Goal: Task Accomplishment & Management: Use online tool/utility

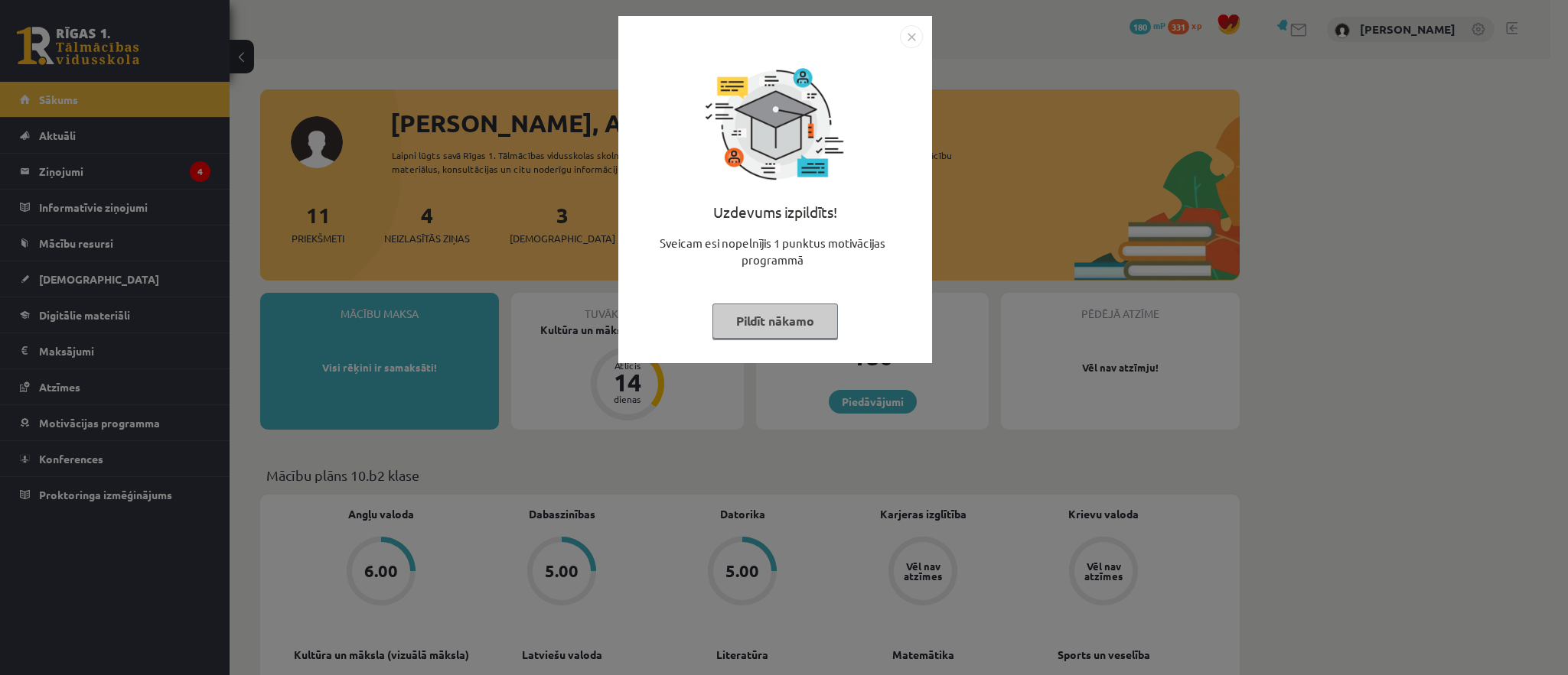
click at [790, 218] on div "Uzdevums izpildīts!" at bounding box center [775, 218] width 296 height 34
click at [796, 331] on button "Pildīt nākamo" at bounding box center [775, 321] width 126 height 35
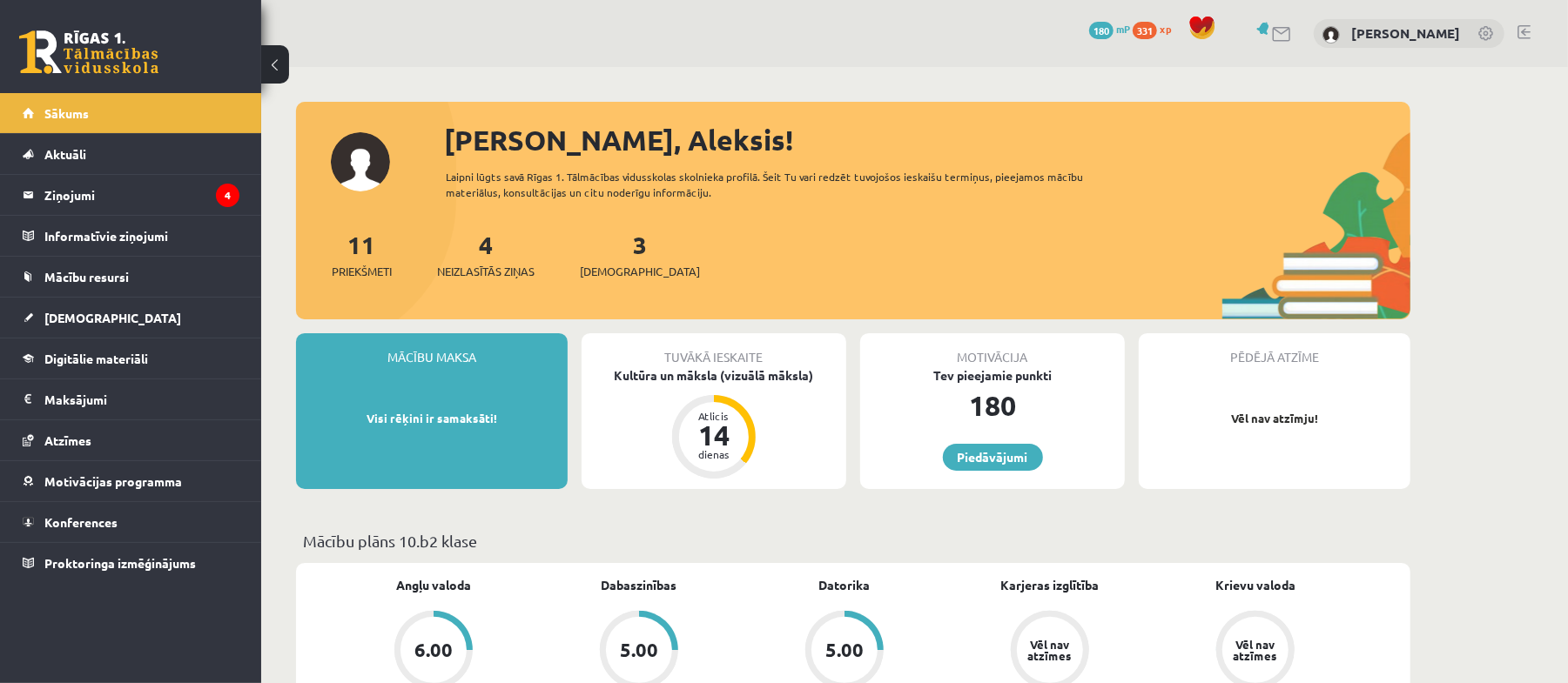
drag, startPoint x: 1732, startPoint y: 4, endPoint x: 839, endPoint y: 25, distance: 893.2
click at [839, 25] on div "0 Dāvanas 180 mP 331 xp [PERSON_NAME]" at bounding box center [914, 33] width 1307 height 67
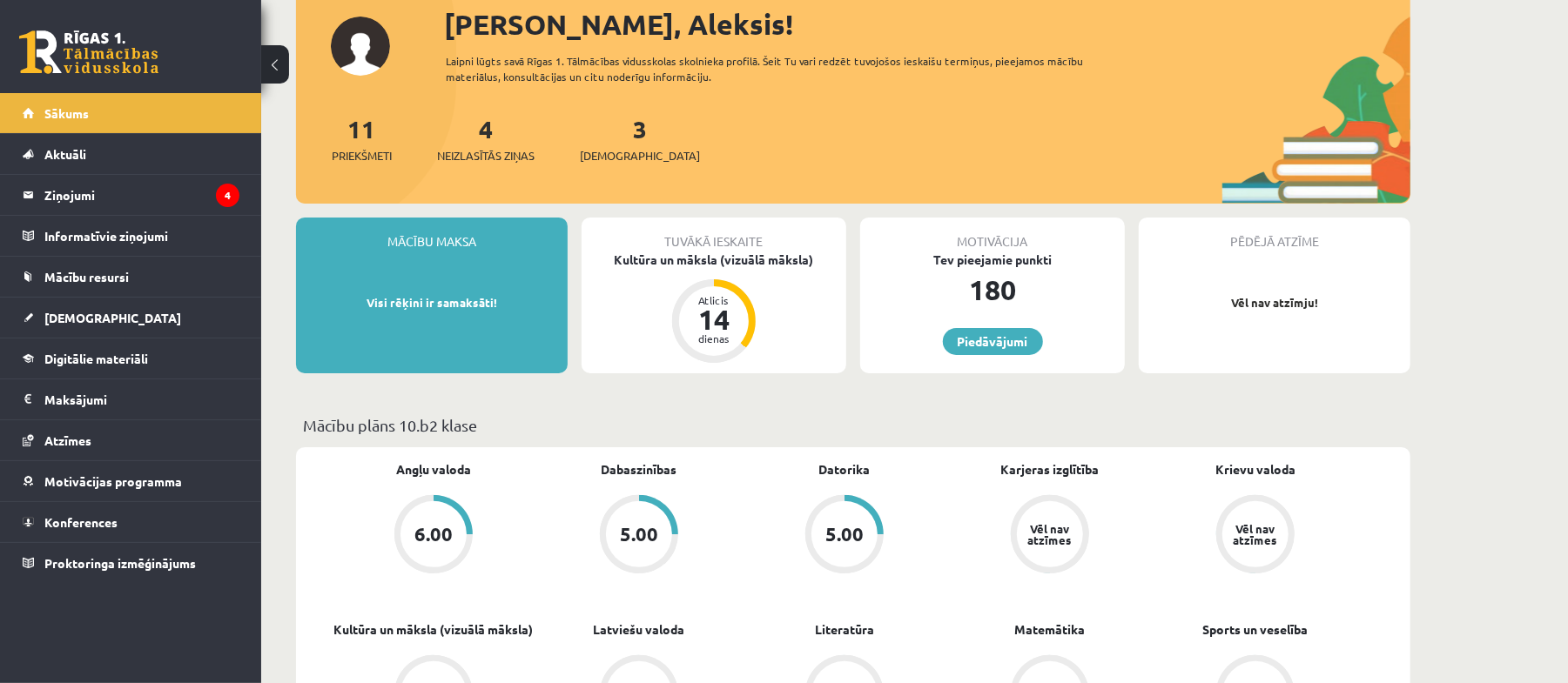
scroll to position [232, 0]
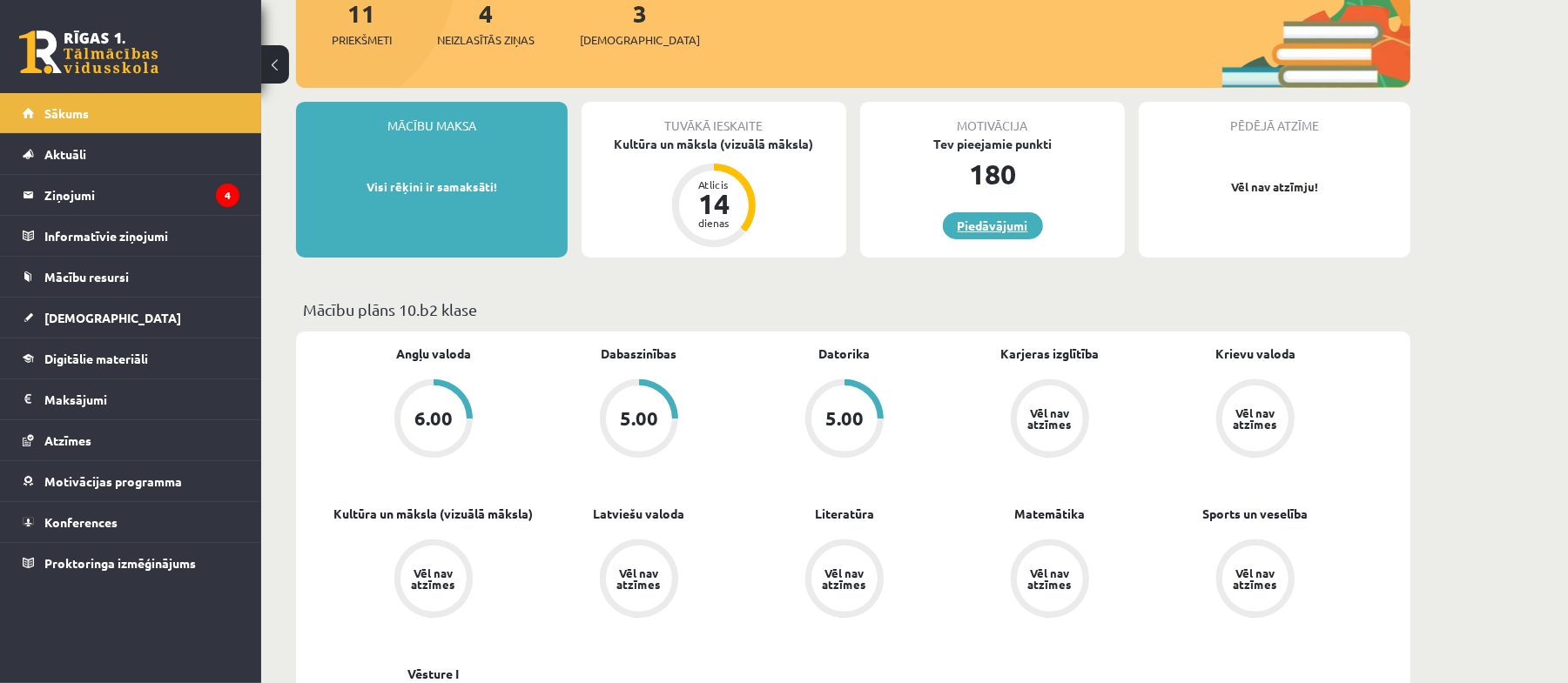
click at [983, 219] on link "Piedāvājumi" at bounding box center [992, 226] width 100 height 27
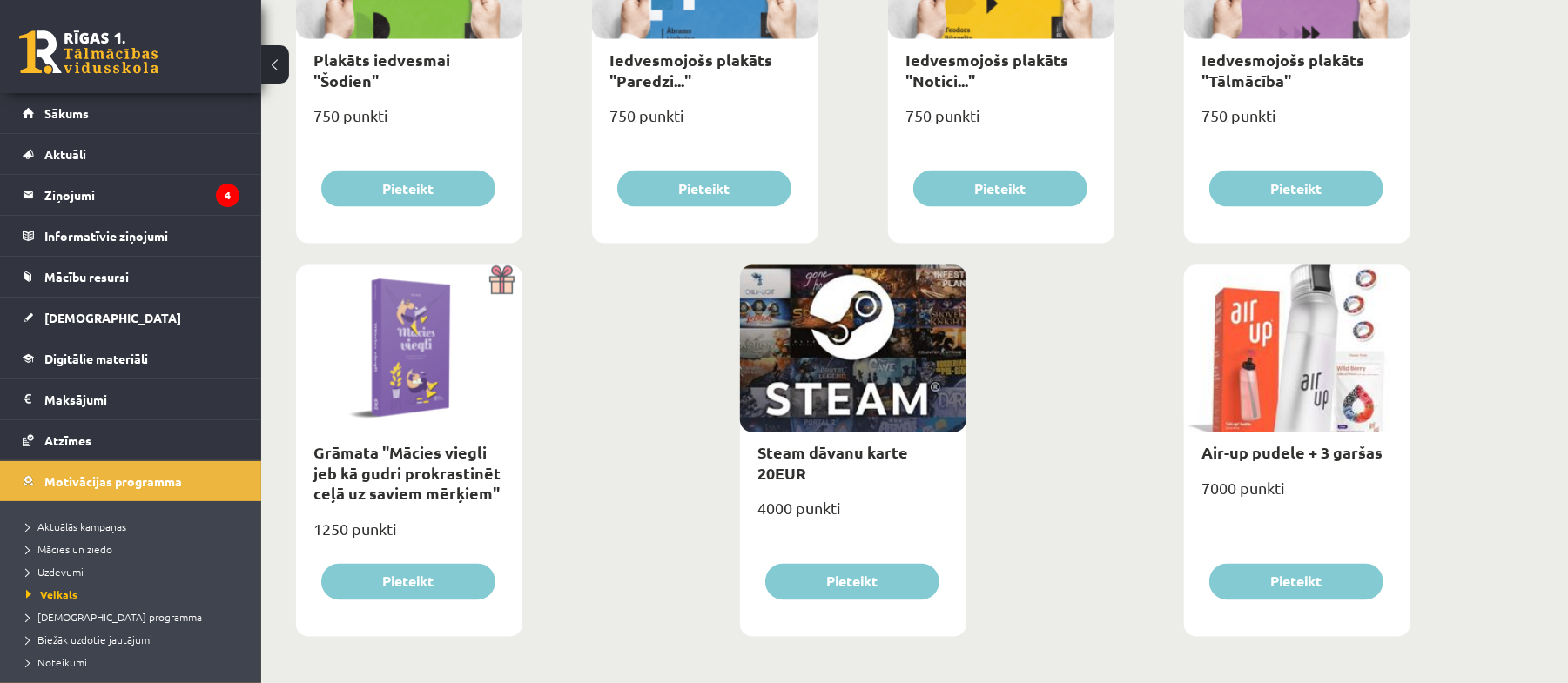
scroll to position [1990, 0]
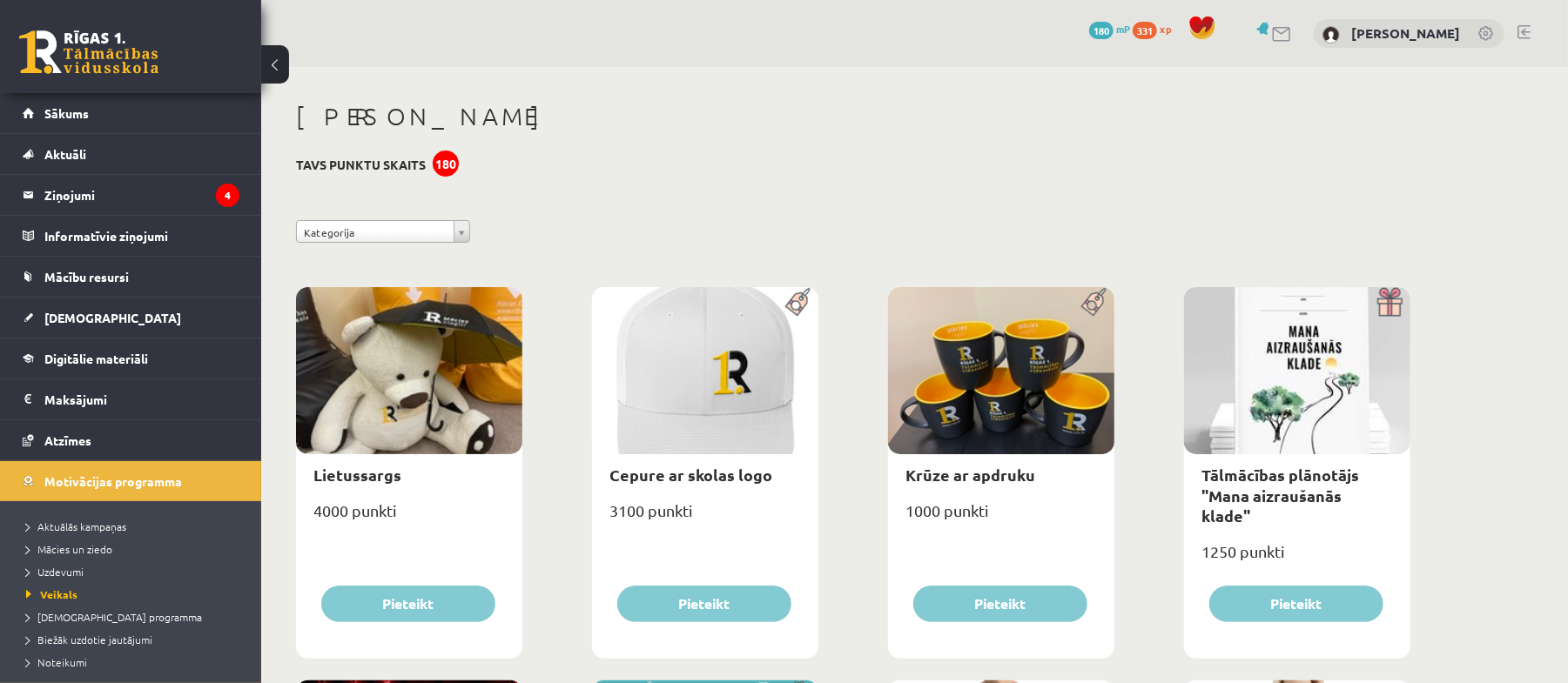
scroll to position [116, 0]
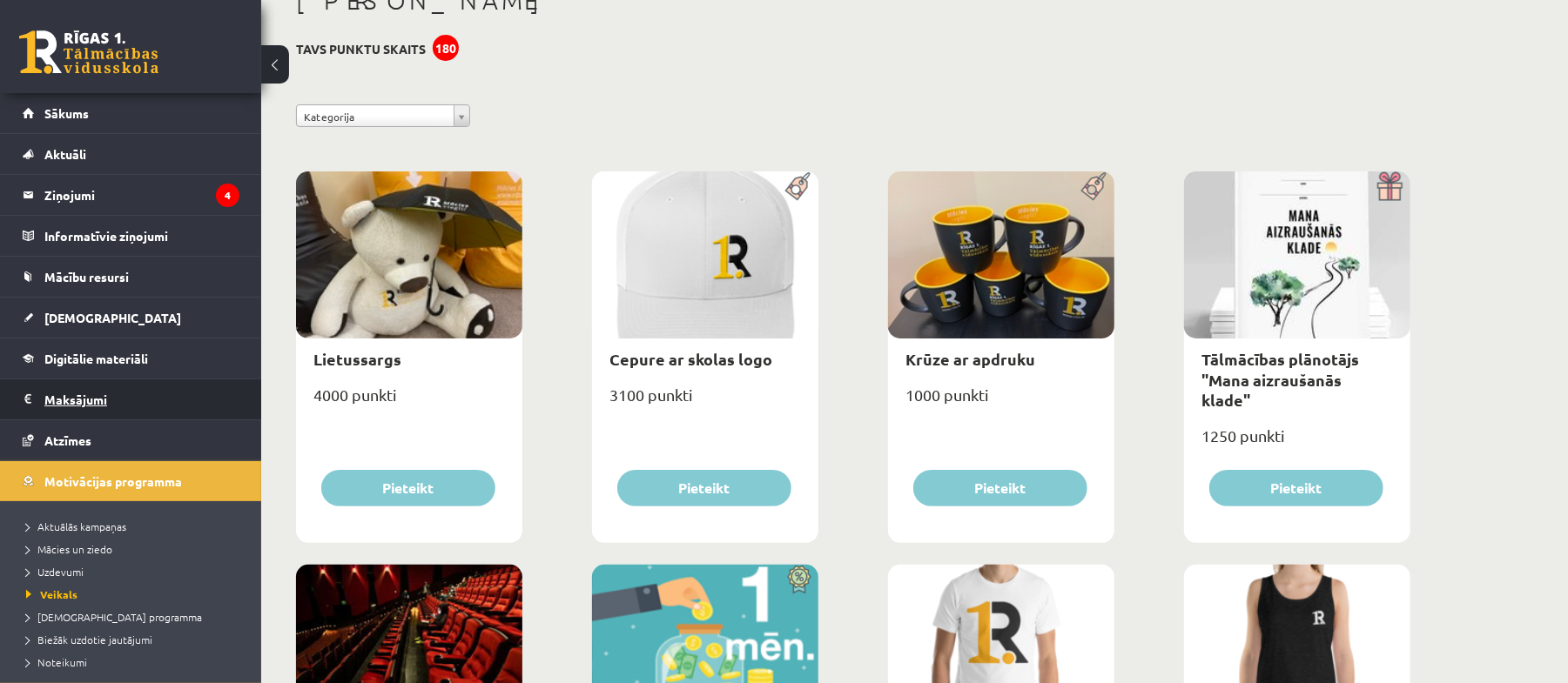
click at [94, 388] on legend "Maksājumi 0" at bounding box center [141, 400] width 195 height 40
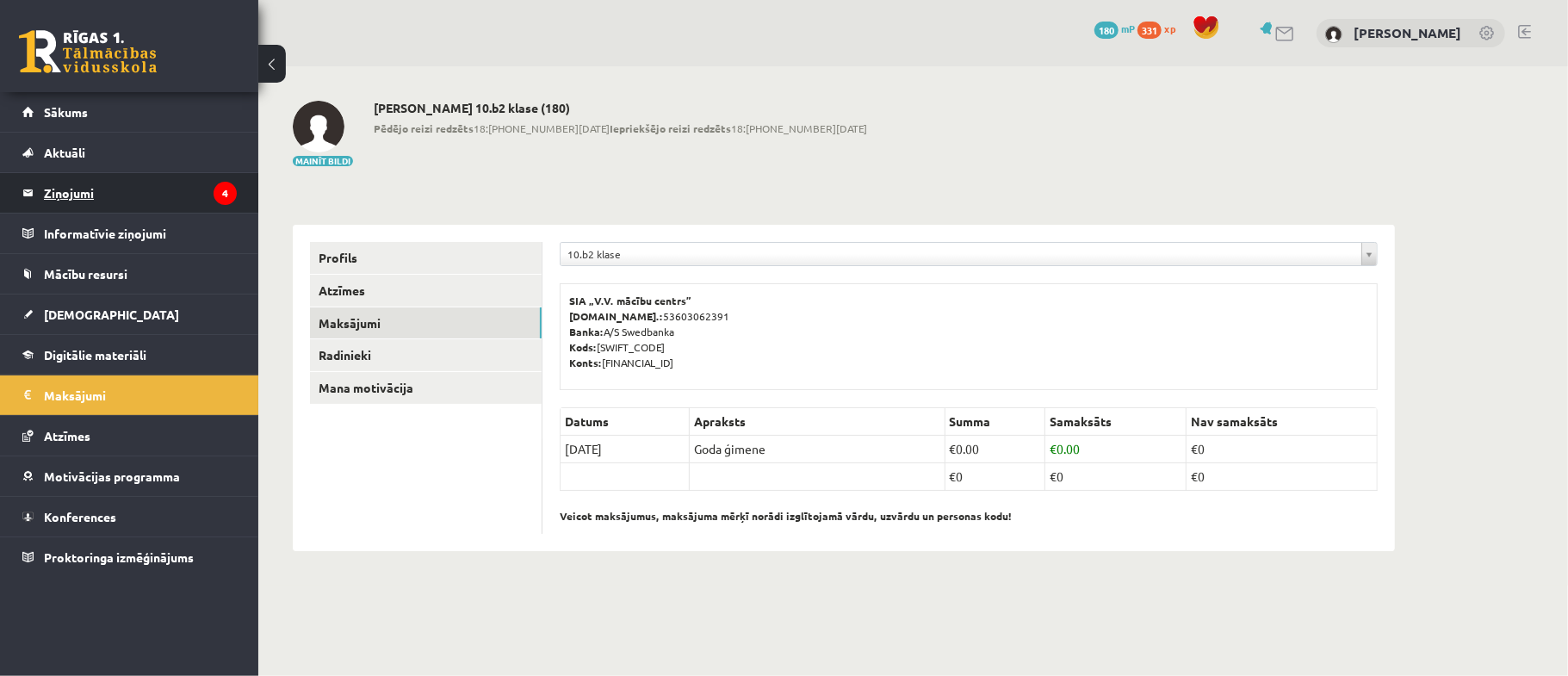
click at [62, 188] on legend "Ziņojumi 4" at bounding box center [140, 193] width 193 height 40
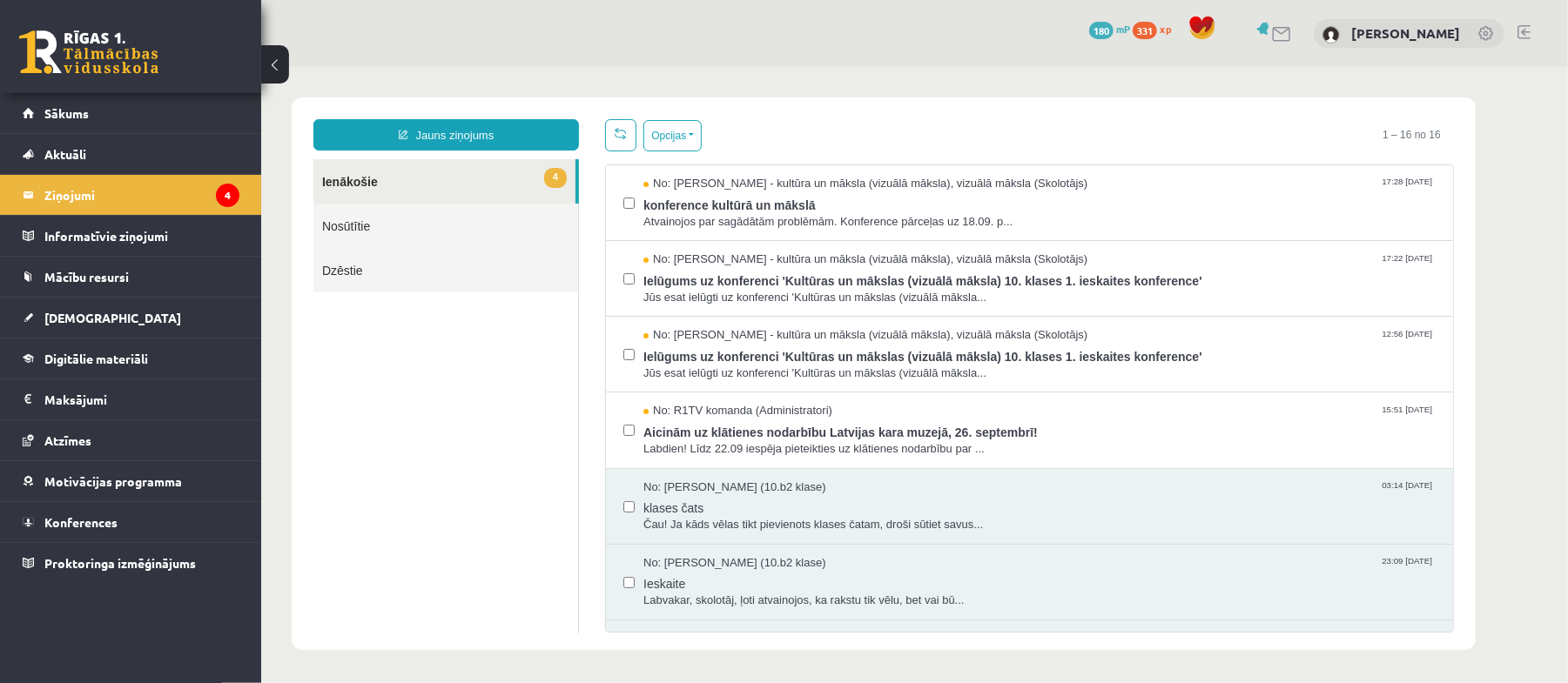
click at [516, 435] on ul "4 Ienākošie Nosūtītie Dzēstie" at bounding box center [446, 395] width 266 height 474
click at [23, 373] on link "Digitālie materiāli" at bounding box center [131, 358] width 216 height 40
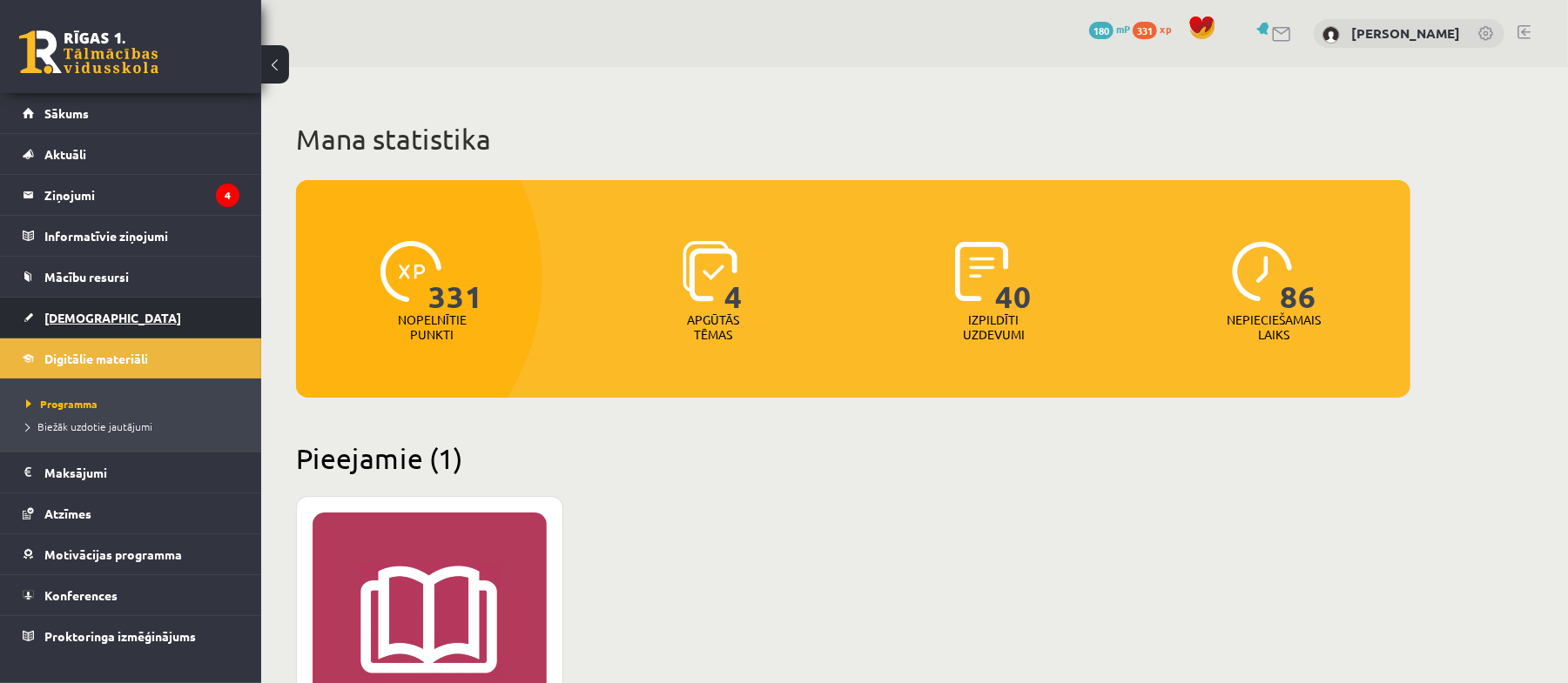
click at [101, 335] on link "[DEMOGRAPHIC_DATA]" at bounding box center [131, 318] width 216 height 40
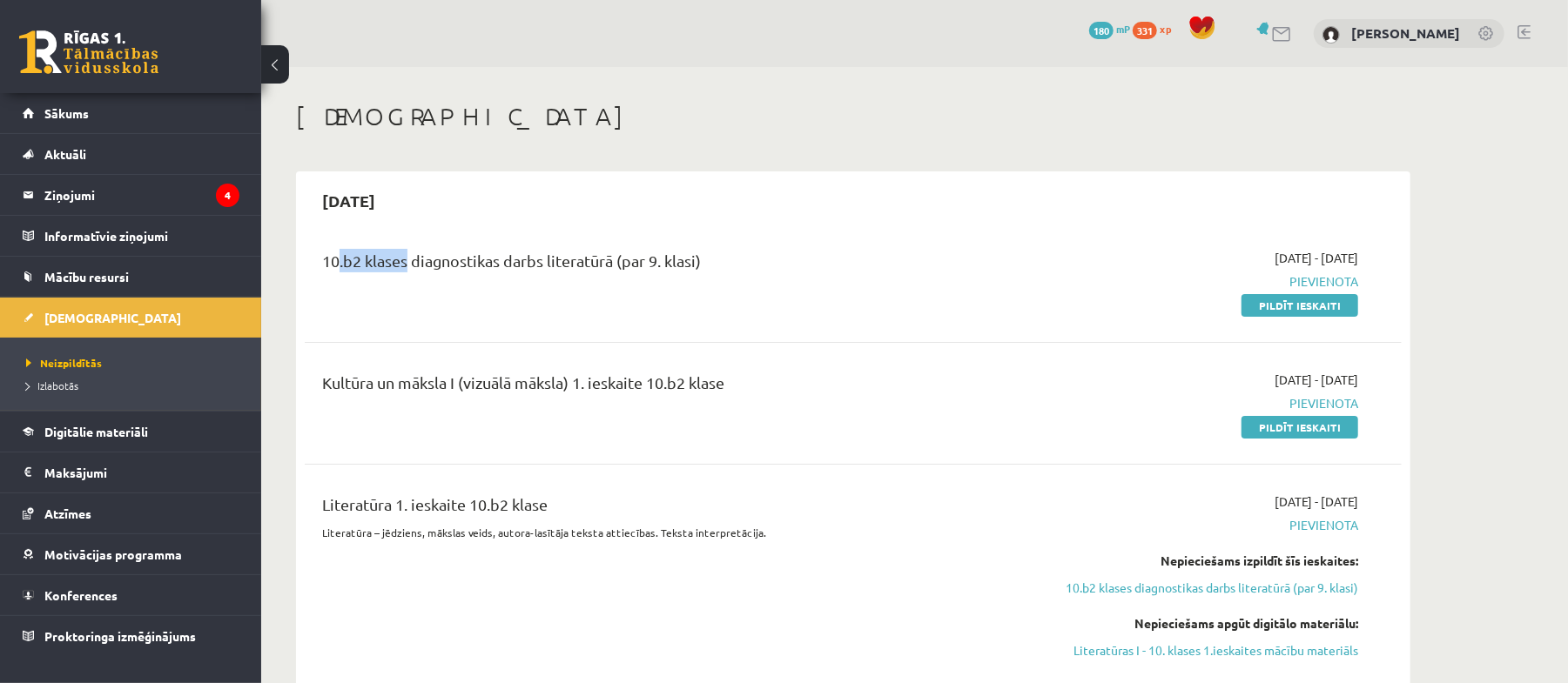
drag, startPoint x: 402, startPoint y: 259, endPoint x: 439, endPoint y: 259, distance: 37.0
click at [405, 259] on div "10.b2 klases diagnostikas darbs literatūrā (par 9. klasi)" at bounding box center [662, 265] width 681 height 32
click at [509, 266] on div "10.b2 klases diagnostikas darbs literatūrā (par 9. klasi)" at bounding box center [662, 265] width 681 height 32
drag, startPoint x: 378, startPoint y: 384, endPoint x: 550, endPoint y: 384, distance: 172.0
click at [550, 384] on div "Kultūra un māksla I (vizuālā māksla) 1. ieskaite 10.b2 klase" at bounding box center [662, 386] width 681 height 32
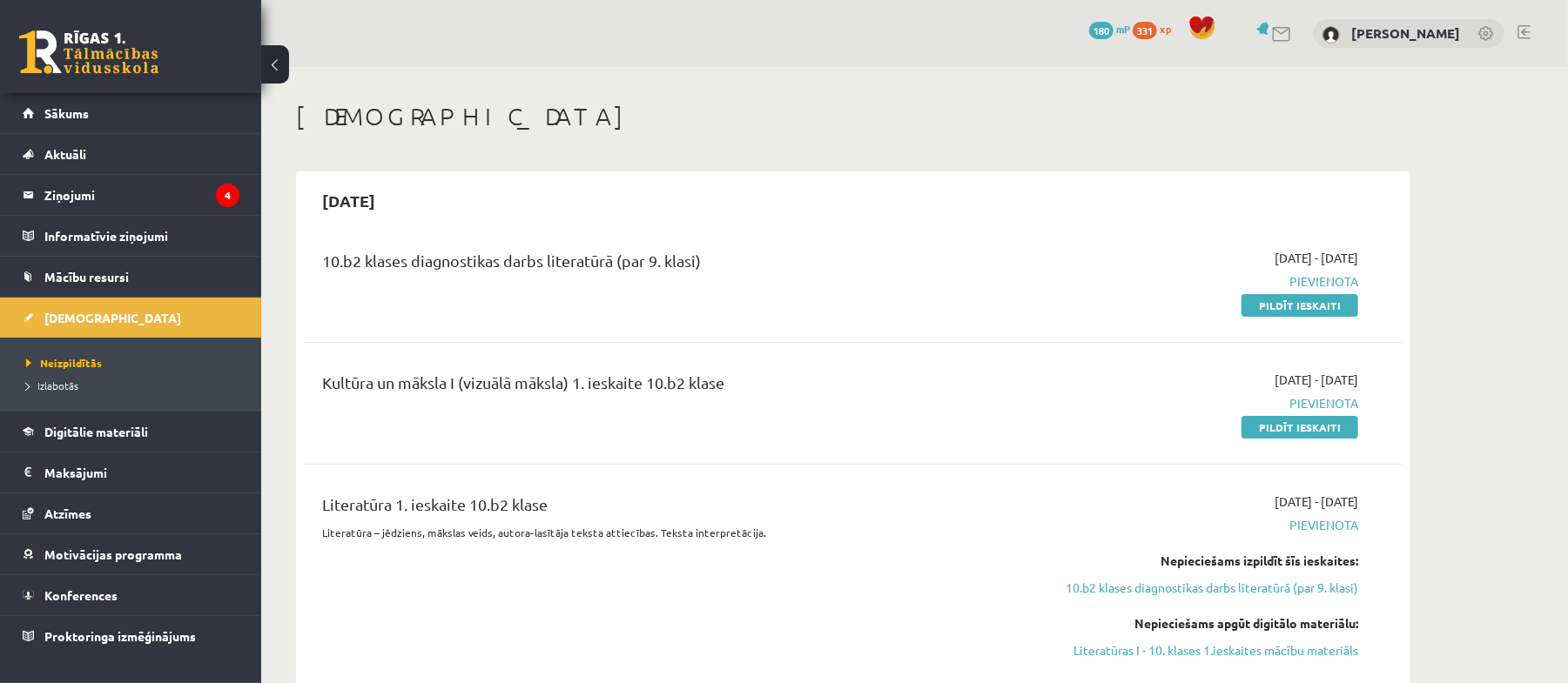
click at [1199, 251] on div "2025-09-16 - 2025-09-30 Pievienota Pildīt ieskaiti" at bounding box center [1194, 281] width 354 height 65
drag, startPoint x: 310, startPoint y: 261, endPoint x: 331, endPoint y: 261, distance: 21.0
click at [331, 261] on div "10.b2 klases diagnostikas darbs literatūrā (par 9. klasi)" at bounding box center [663, 281] width 708 height 65
click at [331, 261] on div "10.b2 klases diagnostikas darbs literatūrā (par 9. klasi)" at bounding box center [662, 265] width 681 height 32
